Goal: Task Accomplishment & Management: Use online tool/utility

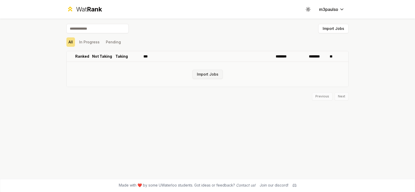
click at [213, 76] on button "Import Jobs" at bounding box center [208, 74] width 30 height 9
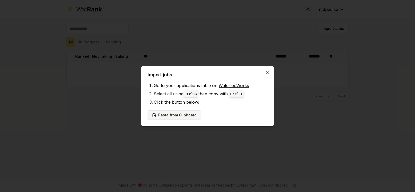
click at [184, 113] on button "Paste from Clipboard" at bounding box center [174, 114] width 53 height 9
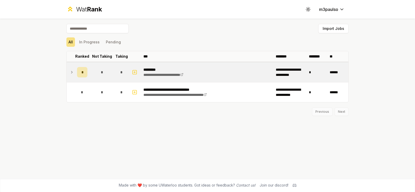
click at [95, 73] on td "*" at bounding box center [102, 72] width 25 height 20
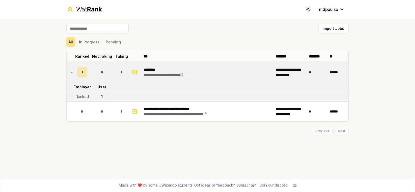
click at [217, 70] on td "**********" at bounding box center [207, 72] width 132 height 20
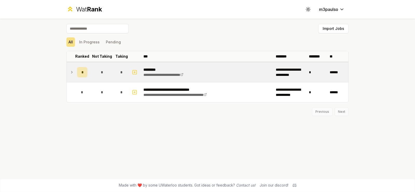
click at [72, 72] on icon at bounding box center [71, 72] width 1 height 2
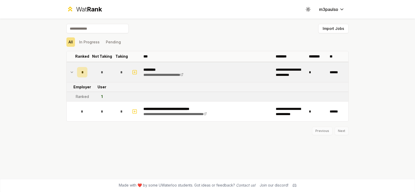
click at [101, 96] on div "1" at bounding box center [102, 96] width 2 height 5
click at [133, 73] on rect "button" at bounding box center [135, 72] width 4 height 4
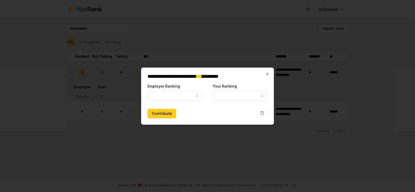
select select
click at [184, 96] on button "Employer Ranking" at bounding box center [175, 95] width 55 height 9
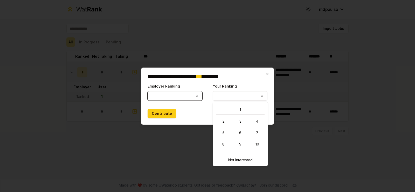
click at [235, 96] on button "Your Ranking" at bounding box center [240, 95] width 55 height 9
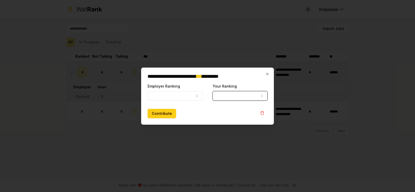
click at [235, 96] on button "Your Ranking" at bounding box center [240, 95] width 55 height 9
click at [266, 75] on icon "button" at bounding box center [268, 74] width 4 height 4
